Goal: Task Accomplishment & Management: Use online tool/utility

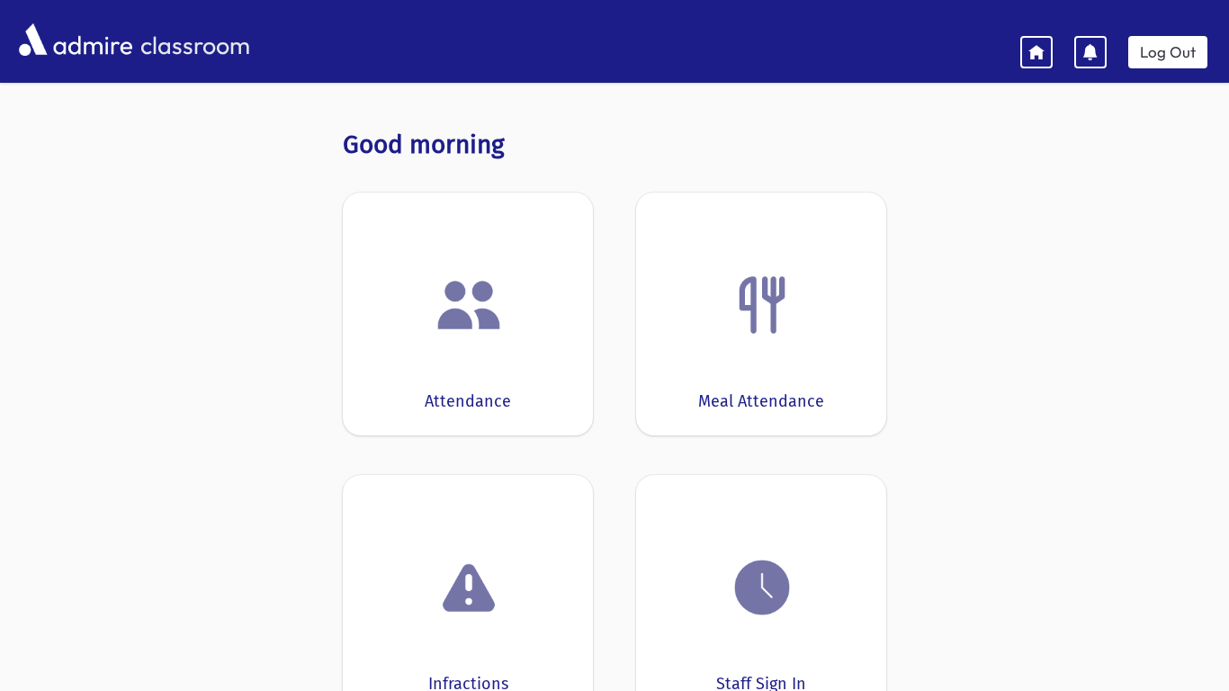
click at [418, 249] on div "Attendance" at bounding box center [468, 314] width 250 height 243
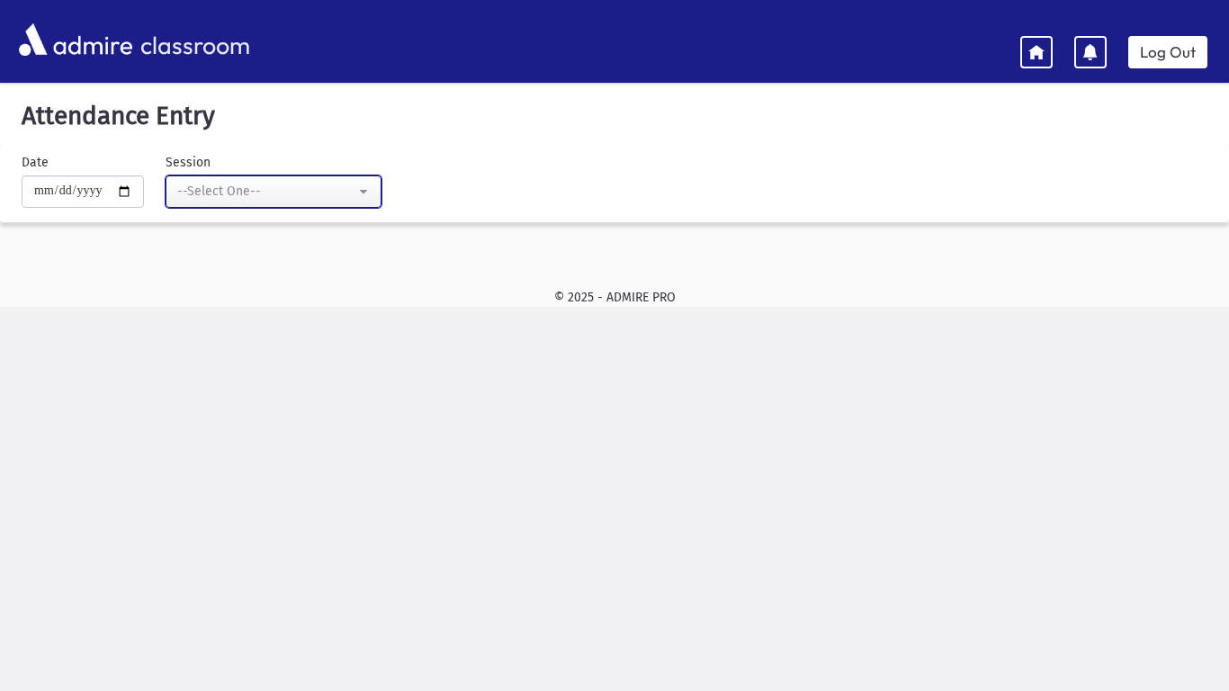
click at [216, 199] on div "--Select One--" at bounding box center [266, 191] width 178 height 19
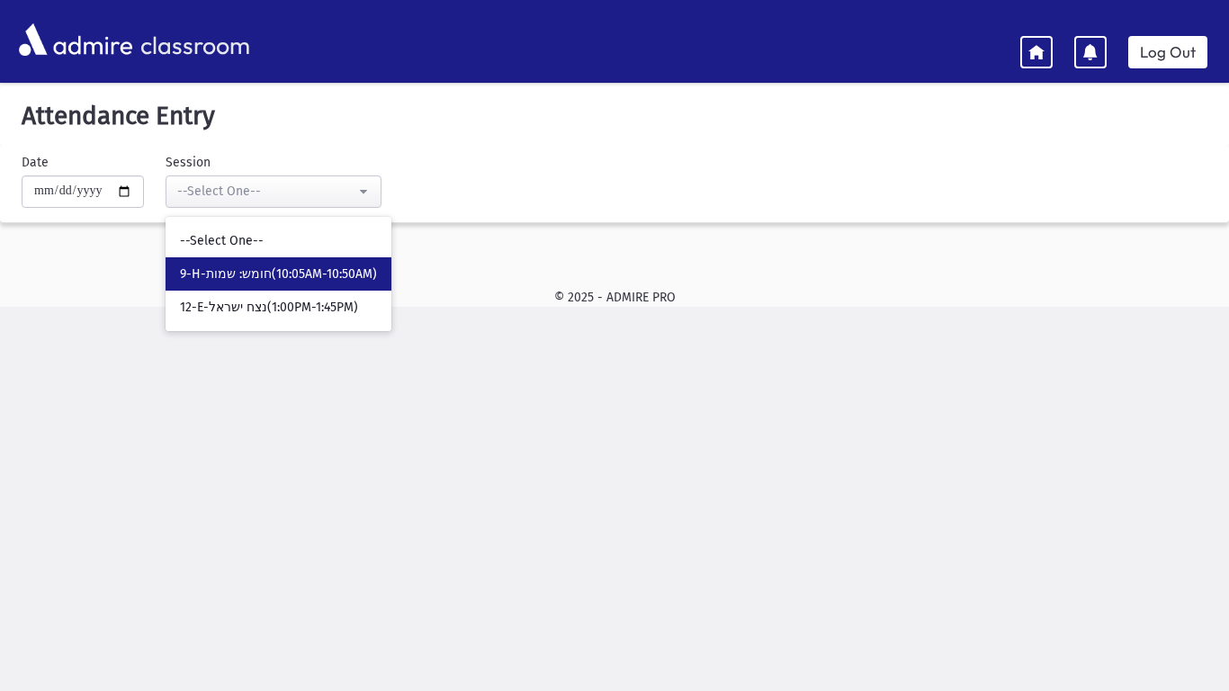
click at [246, 283] on link "9-H-חומש: שמות(10:05AM-10:50AM)" at bounding box center [279, 273] width 226 height 33
select select "*****"
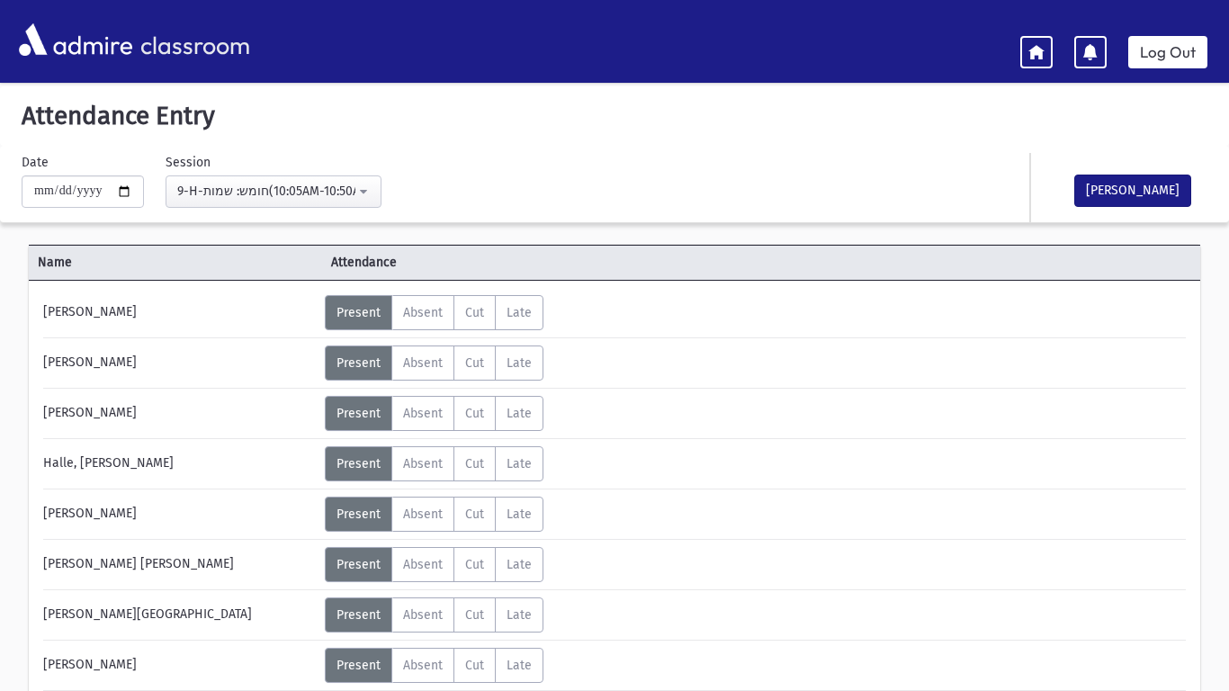
drag, startPoint x: 246, startPoint y: 283, endPoint x: 245, endPoint y: 407, distance: 123.3
click at [786, 489] on hr at bounding box center [614, 489] width 1143 height 1
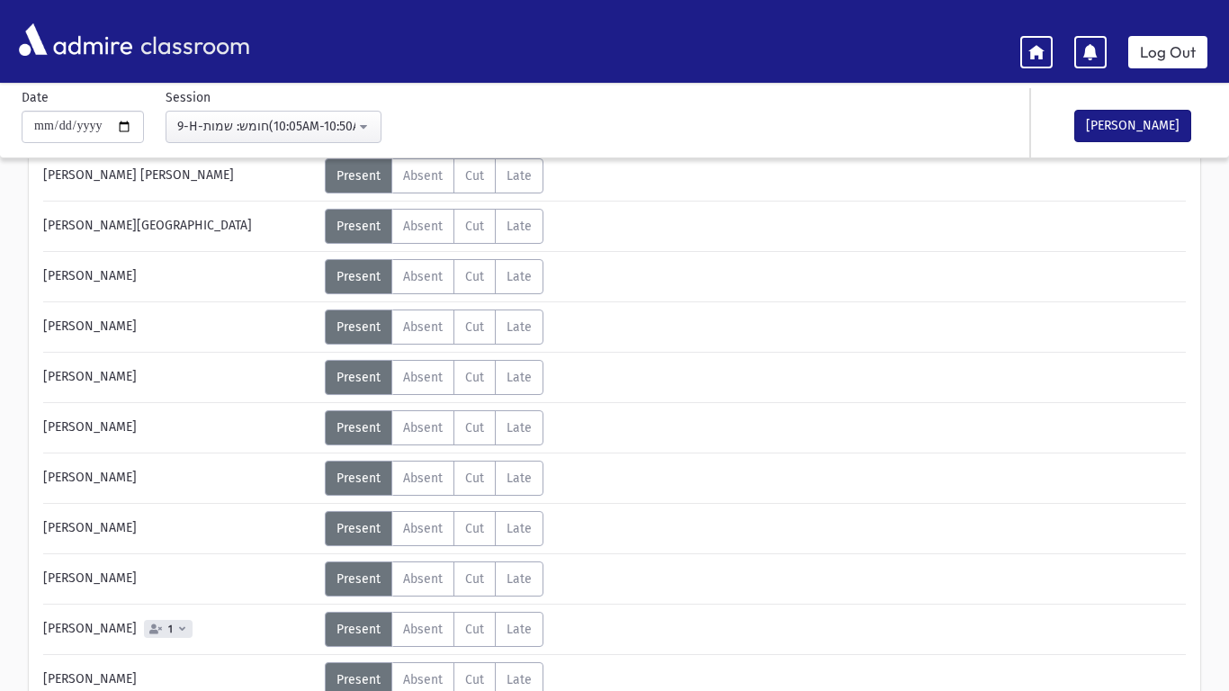
scroll to position [391, 0]
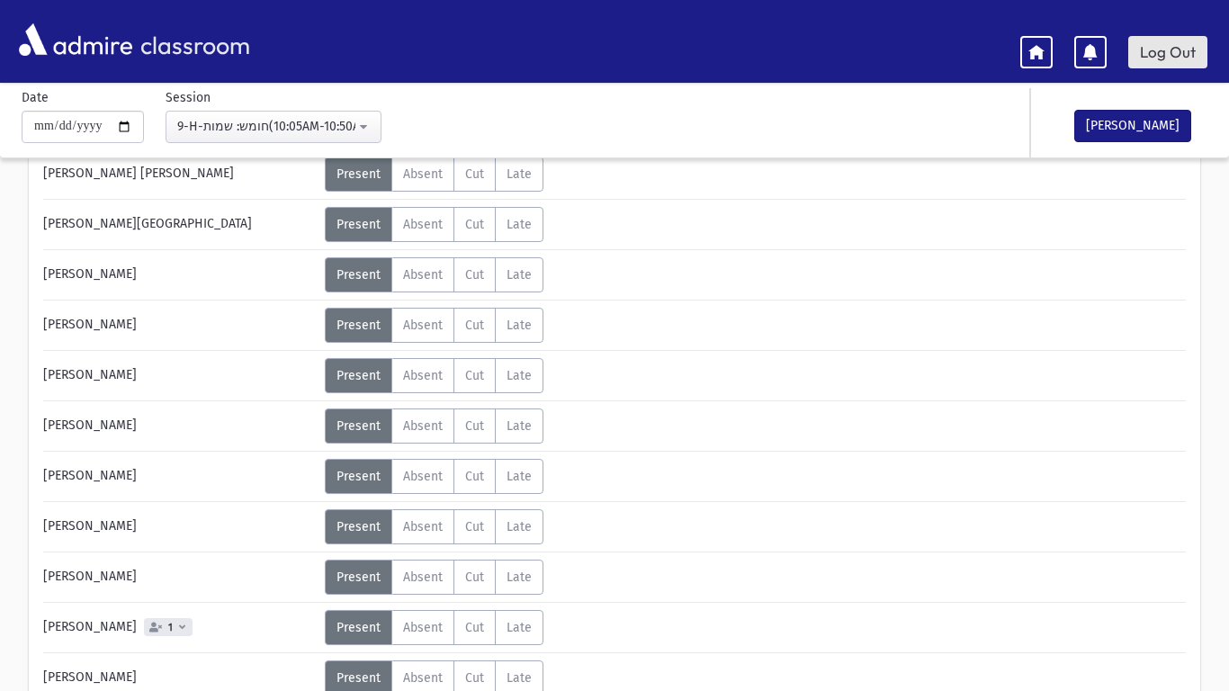
click at [1195, 39] on link "Log Out" at bounding box center [1167, 52] width 79 height 32
